Goal: Navigation & Orientation: Understand site structure

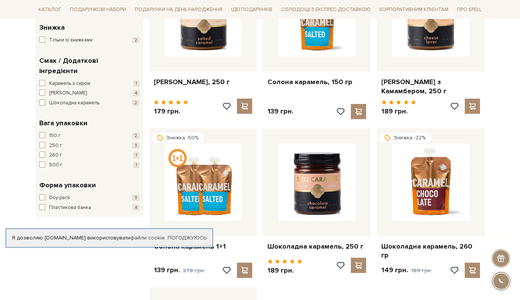
scroll to position [1295, 0]
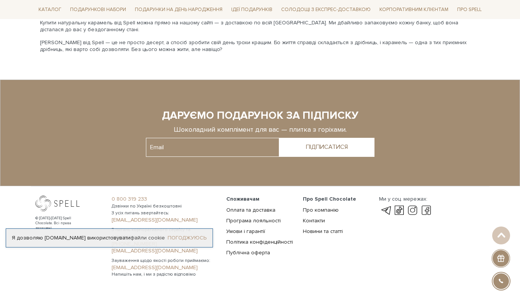
click at [194, 239] on link "Погоджуюсь" at bounding box center [187, 238] width 39 height 7
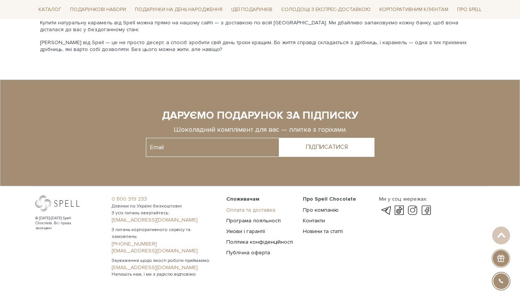
click at [251, 207] on link "Оплата та доставка" at bounding box center [250, 210] width 49 height 6
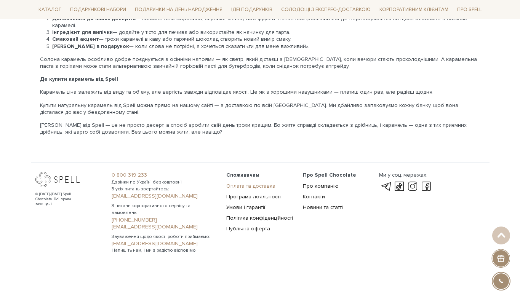
scroll to position [1188, 0]
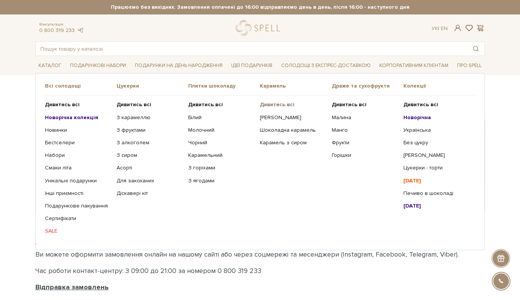
click at [276, 104] on b "Дивитись всі" at bounding box center [277, 104] width 35 height 6
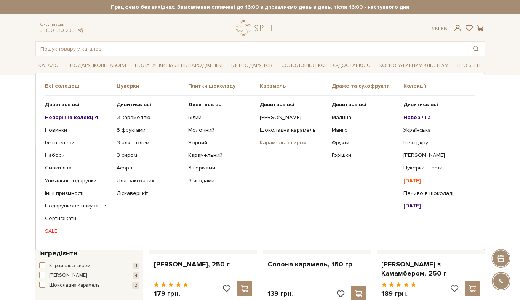
click at [299, 143] on link "Карамель з сиром" at bounding box center [293, 143] width 66 height 7
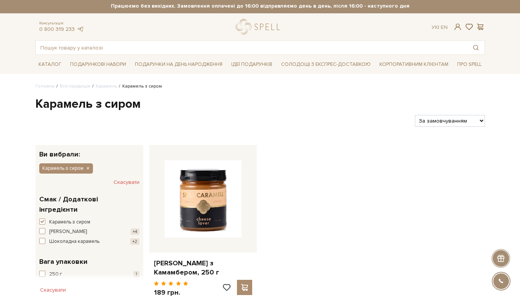
scroll to position [2, 0]
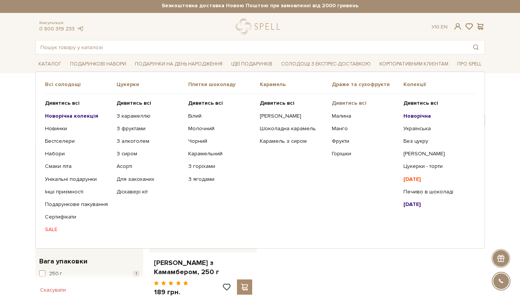
click at [349, 104] on b "Дивитись всі" at bounding box center [349, 103] width 35 height 6
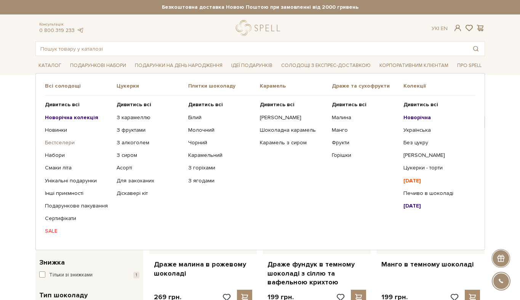
click at [63, 144] on link "Бестселери" at bounding box center [78, 143] width 66 height 7
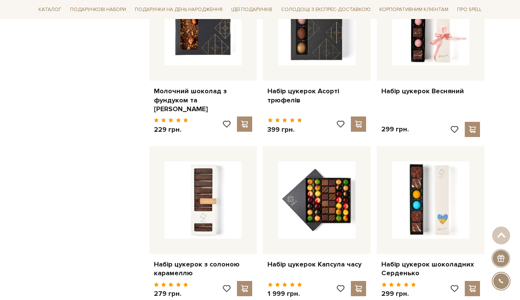
scroll to position [697, 0]
